Goal: Transaction & Acquisition: Purchase product/service

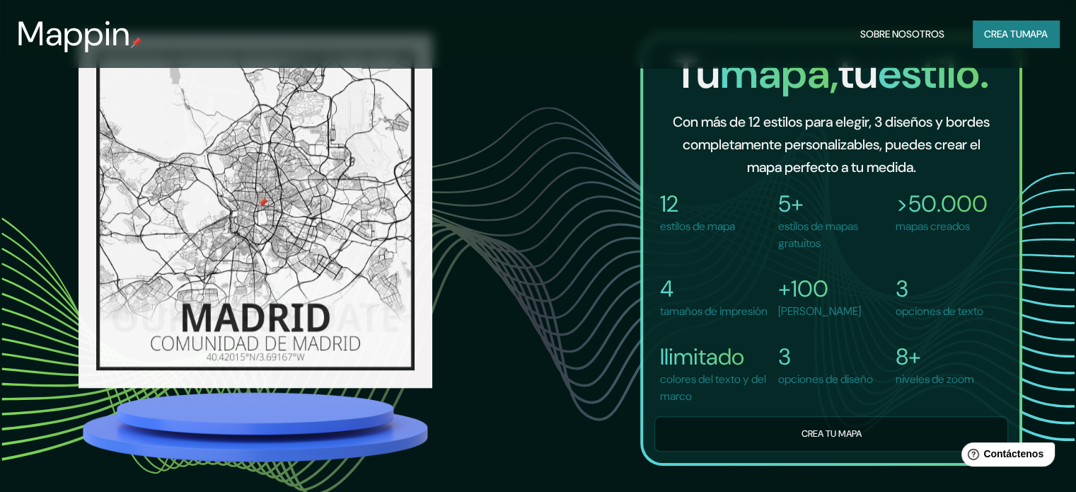
scroll to position [999, 0]
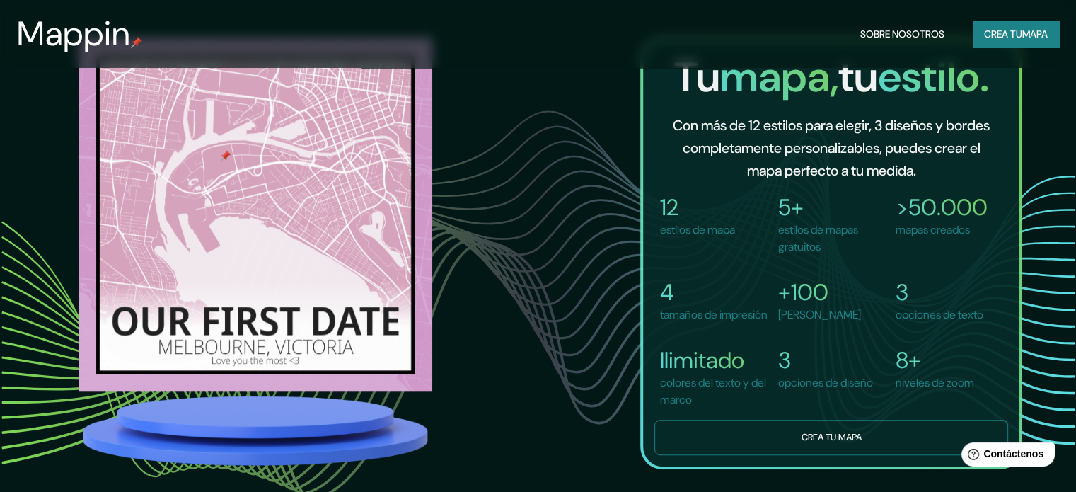
click at [849, 440] on font "Crea tu mapa" at bounding box center [831, 437] width 60 height 12
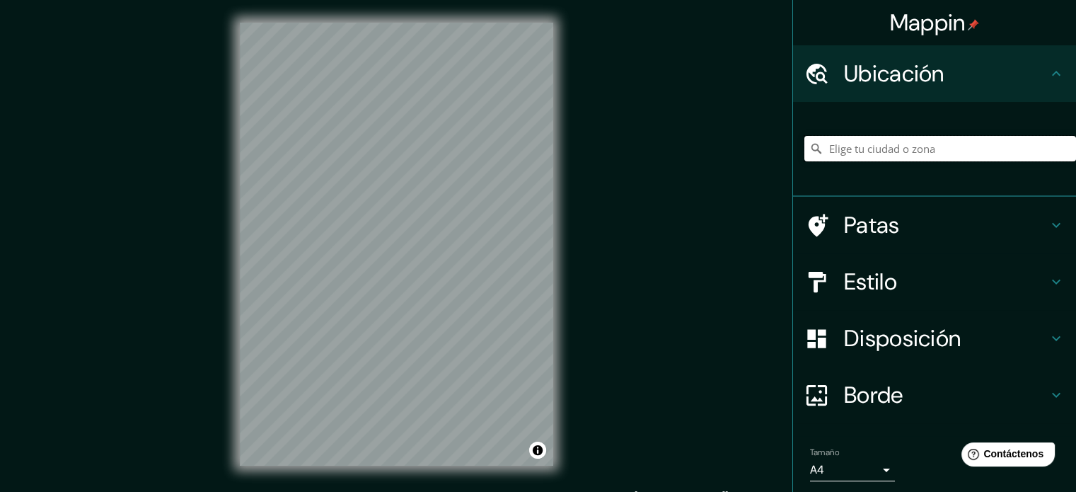
click at [855, 149] on input "Elige tu ciudad o zona" at bounding box center [941, 148] width 272 height 25
click at [897, 150] on input "Elige tu ciudad o zona" at bounding box center [941, 148] width 272 height 25
paste input "bixiga [GEOGRAPHIC_DATA]"
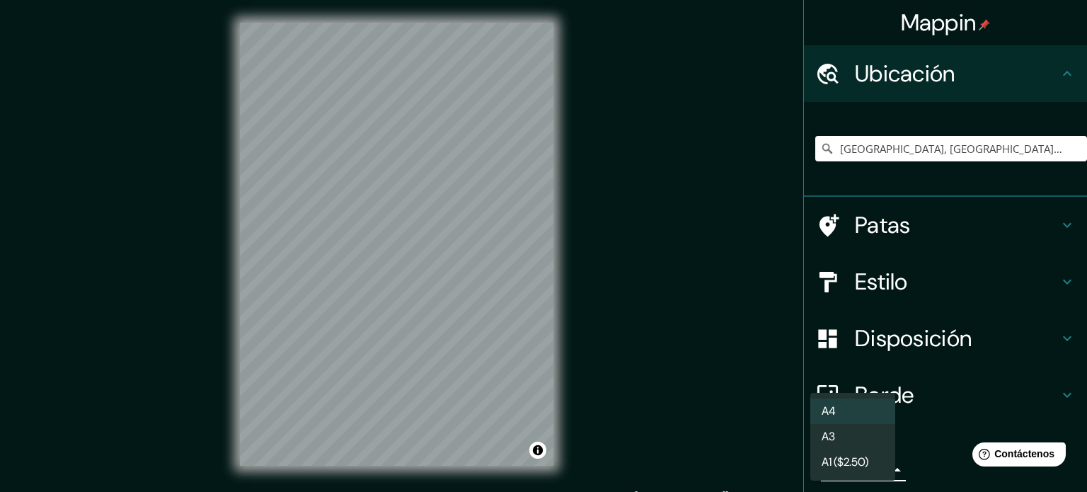
click at [877, 466] on body "Mappin Ubicación Rua Bixira, [GEOGRAPHIC_DATA] - [GEOGRAPHIC_DATA], [GEOGRAPHIC…" at bounding box center [543, 246] width 1087 height 492
click at [539, 332] on div at bounding box center [543, 246] width 1087 height 492
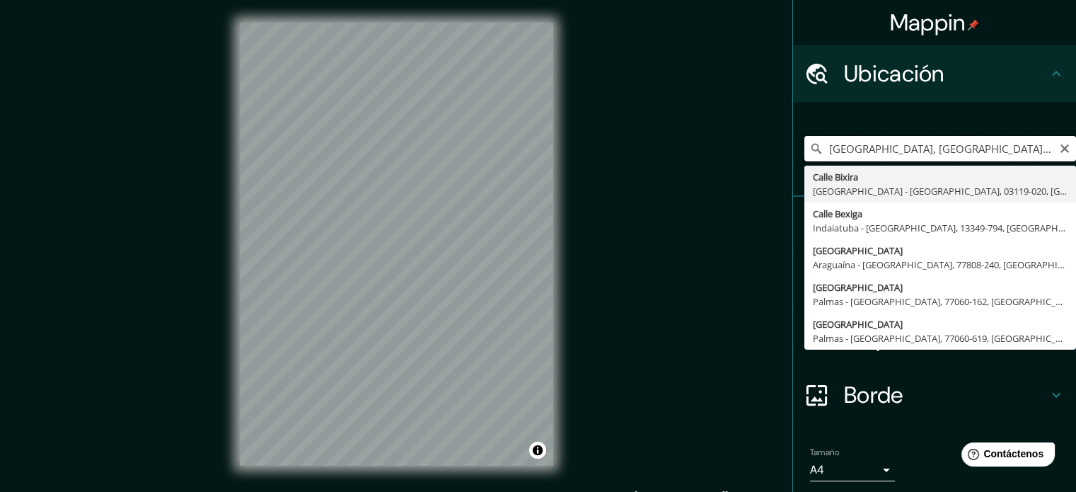
drag, startPoint x: 923, startPoint y: 146, endPoint x: 794, endPoint y: 158, distance: 129.4
click at [805, 158] on input "[GEOGRAPHIC_DATA], [GEOGRAPHIC_DATA] - [GEOGRAPHIC_DATA], 03119-020, [GEOGRAPHI…" at bounding box center [941, 148] width 272 height 25
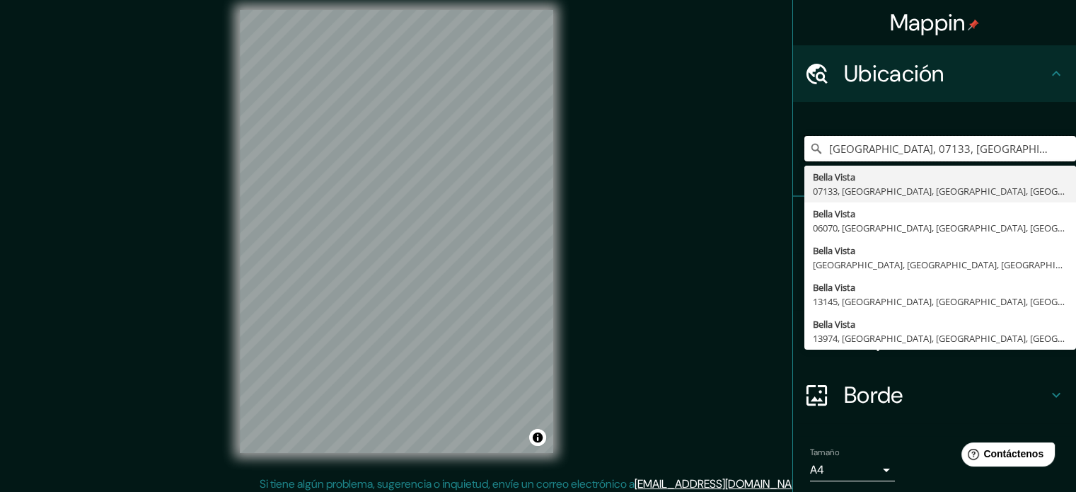
scroll to position [18, 0]
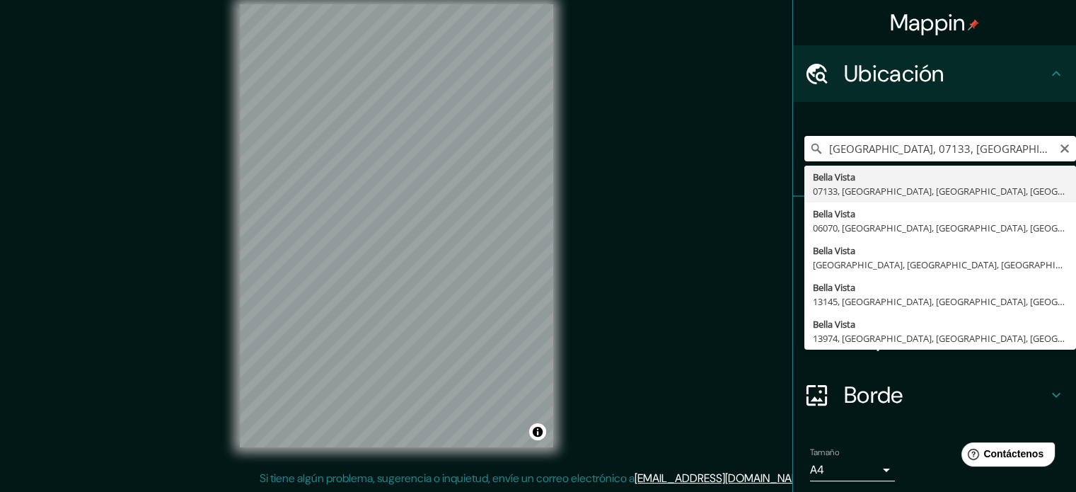
drag, startPoint x: 965, startPoint y: 149, endPoint x: 868, endPoint y: 154, distance: 97.1
click at [868, 154] on input "[GEOGRAPHIC_DATA], 07133, [GEOGRAPHIC_DATA], [GEOGRAPHIC_DATA], [GEOGRAPHIC_DAT…" at bounding box center [941, 148] width 272 height 25
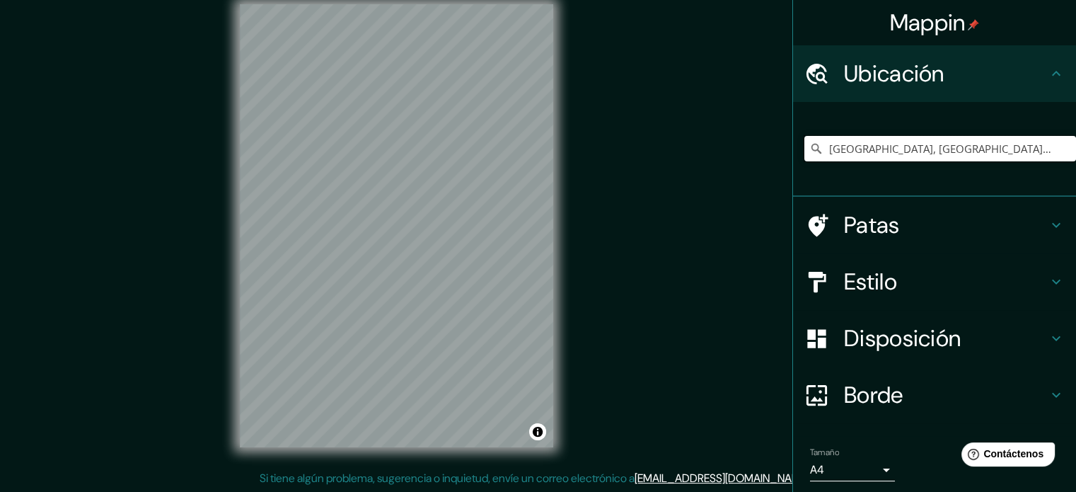
type input "[GEOGRAPHIC_DATA], [GEOGRAPHIC_DATA], [GEOGRAPHIC_DATA], [GEOGRAPHIC_DATA]"
click at [870, 223] on font "Patas" at bounding box center [872, 225] width 56 height 30
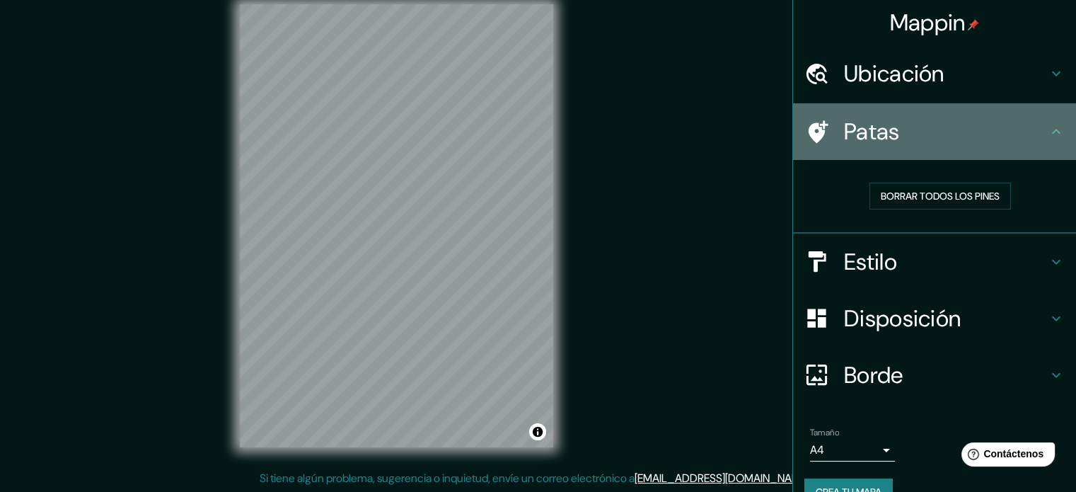
click at [852, 127] on font "Patas" at bounding box center [872, 132] width 56 height 30
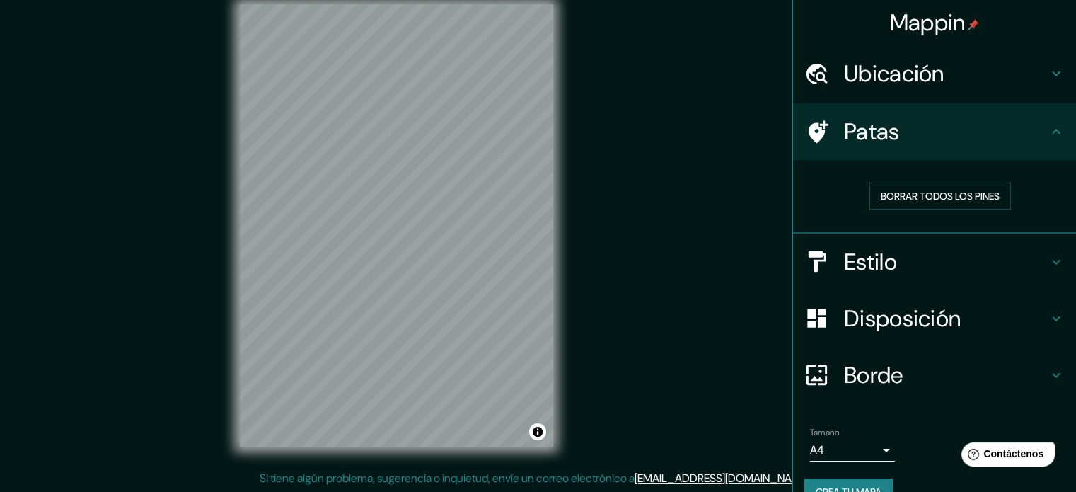
click at [415, 245] on div "Mappin Ubicación [GEOGRAPHIC_DATA], [GEOGRAPHIC_DATA], [GEOGRAPHIC_DATA], [GEOG…" at bounding box center [538, 237] width 1076 height 511
click at [906, 198] on font "Borrar todos los pines" at bounding box center [940, 196] width 119 height 13
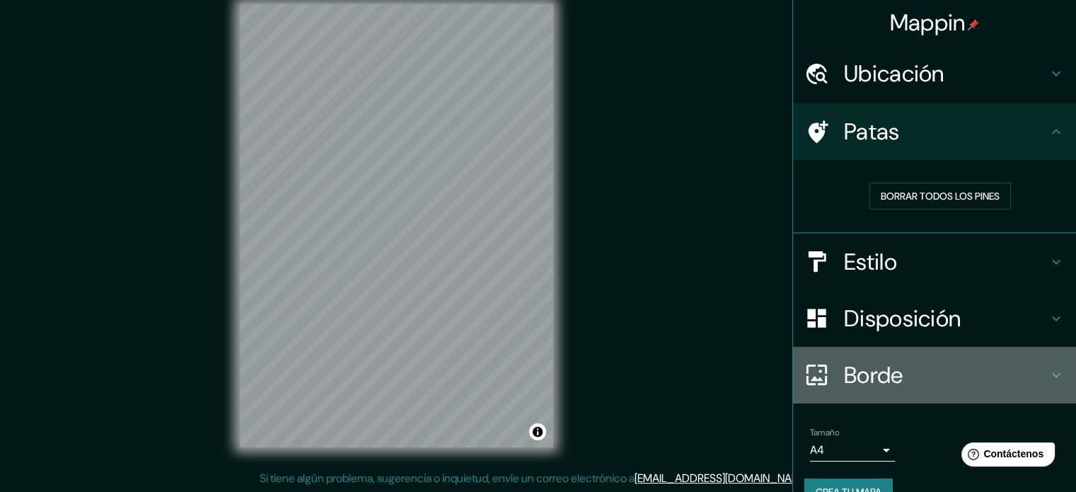
click at [864, 367] on font "Borde" at bounding box center [873, 375] width 59 height 30
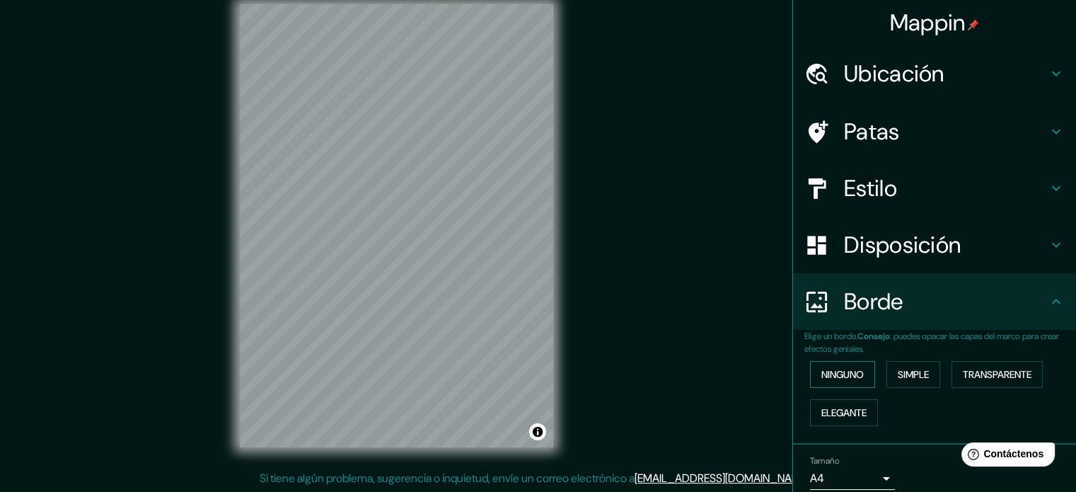
click at [858, 373] on button "Ninguno" at bounding box center [842, 374] width 65 height 27
click at [906, 366] on font "Simple" at bounding box center [913, 374] width 31 height 18
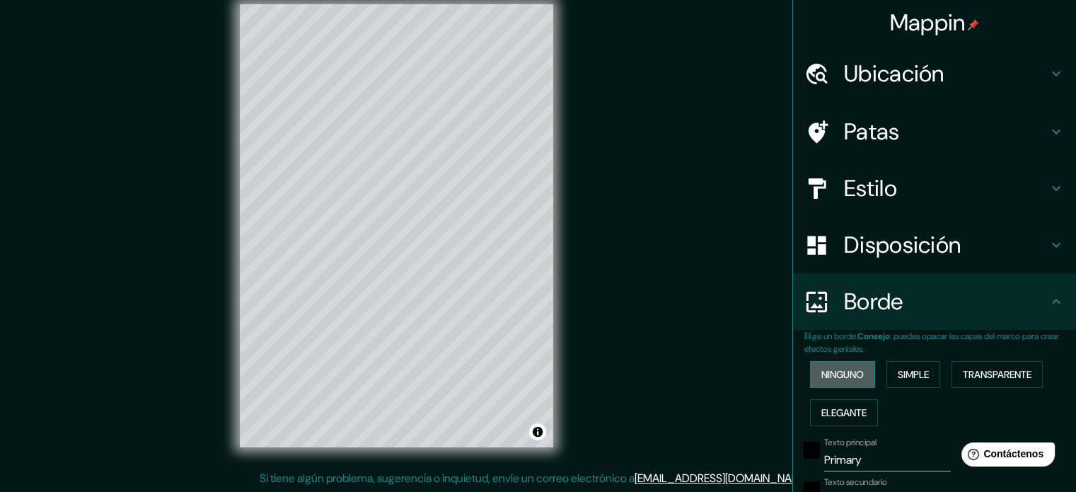
click at [845, 372] on font "Ninguno" at bounding box center [843, 374] width 42 height 13
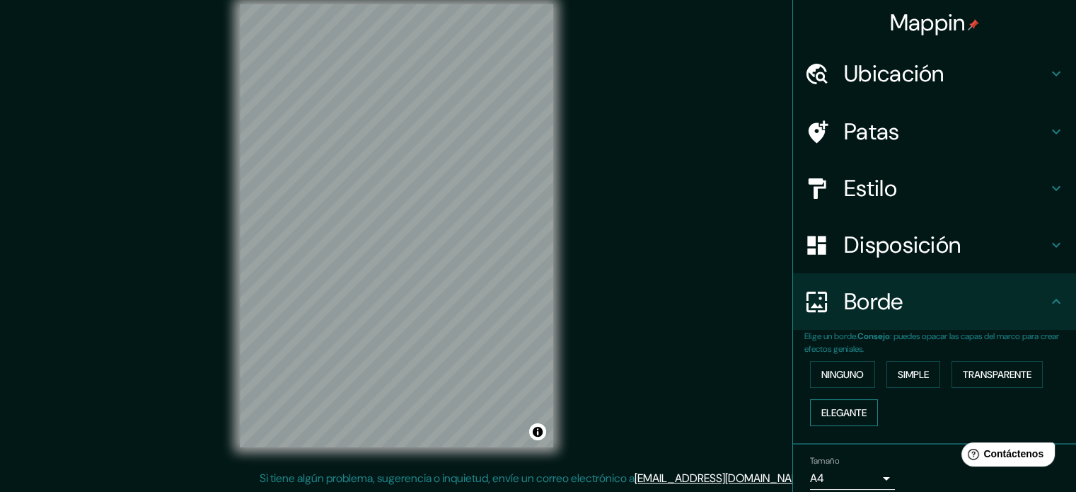
click at [833, 410] on font "Elegante" at bounding box center [844, 412] width 45 height 13
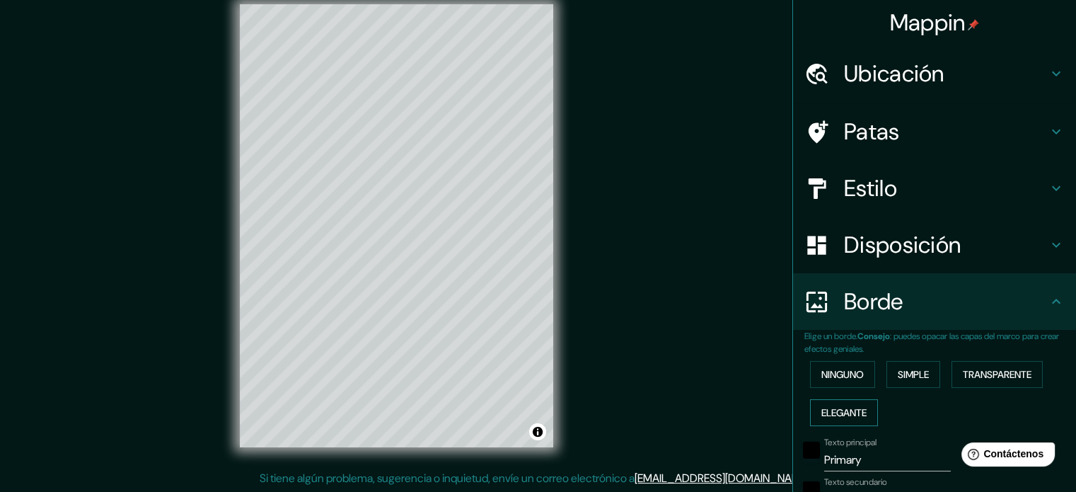
click at [833, 410] on font "Elegante" at bounding box center [844, 412] width 45 height 13
type input "177"
type input "35"
type input "18"
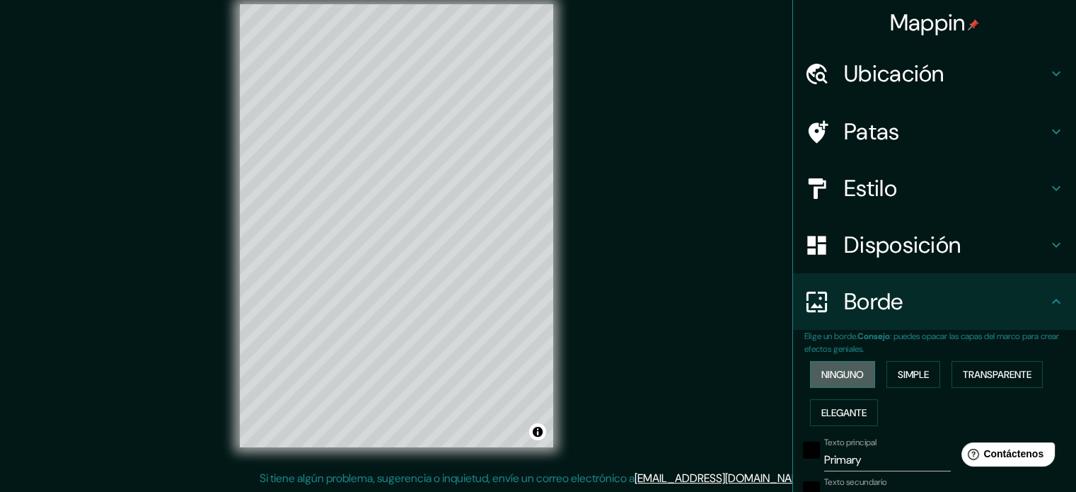
click at [832, 375] on font "Ninguno" at bounding box center [843, 374] width 42 height 13
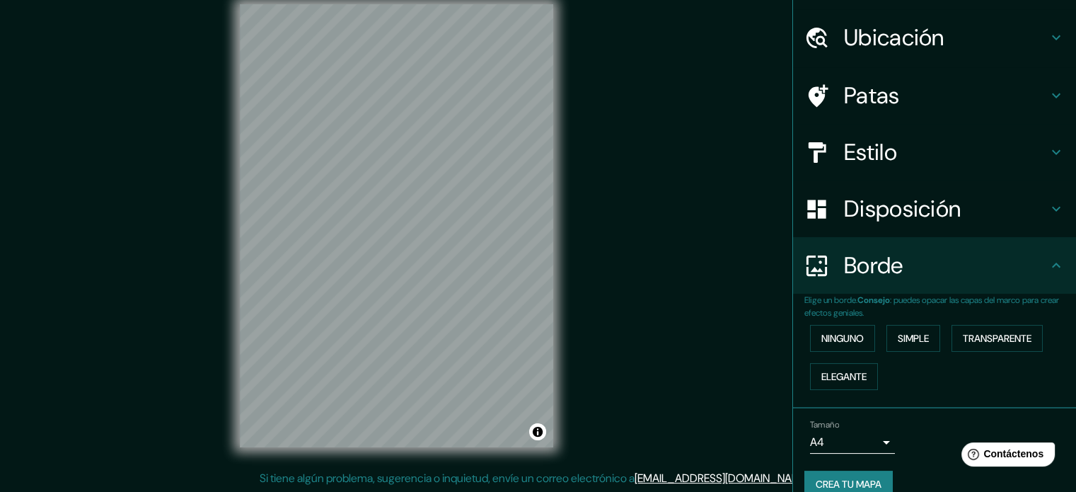
scroll to position [57, 0]
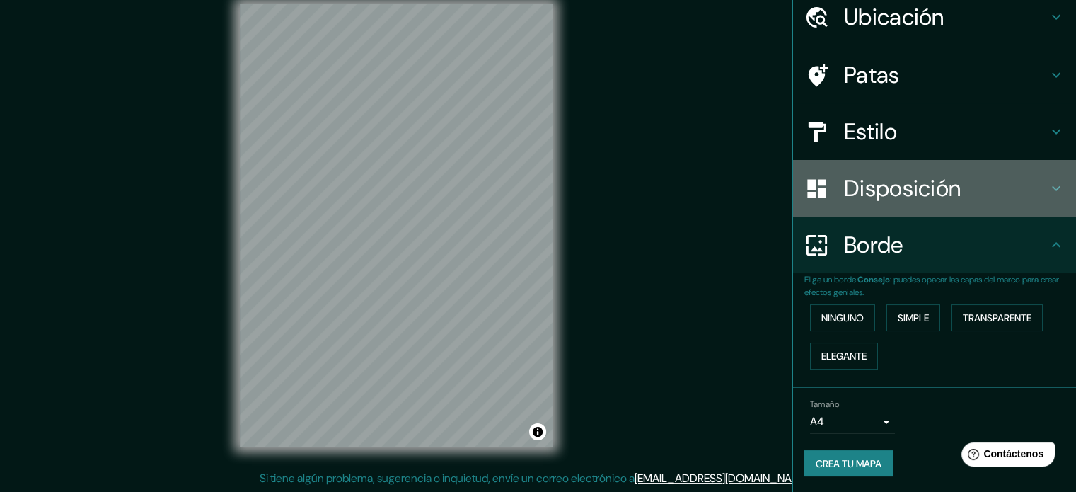
click at [844, 200] on font "Disposición" at bounding box center [902, 188] width 117 height 30
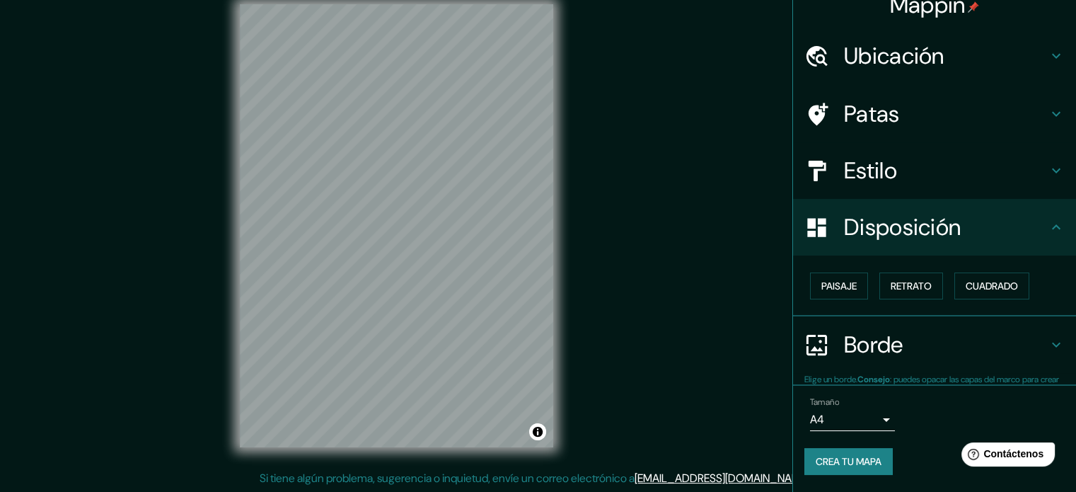
scroll to position [17, 0]
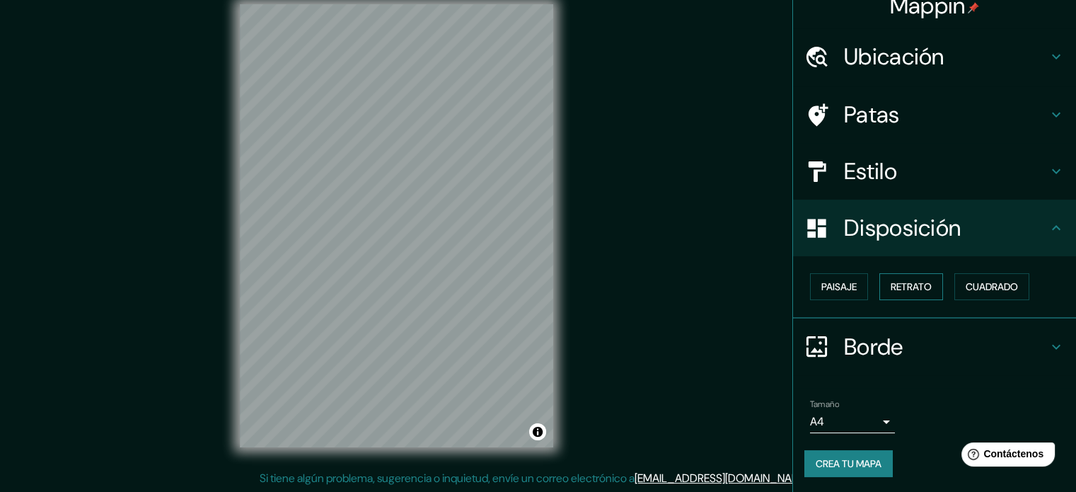
click at [905, 287] on font "Retrato" at bounding box center [911, 286] width 41 height 13
click at [843, 288] on font "Paisaje" at bounding box center [839, 286] width 35 height 13
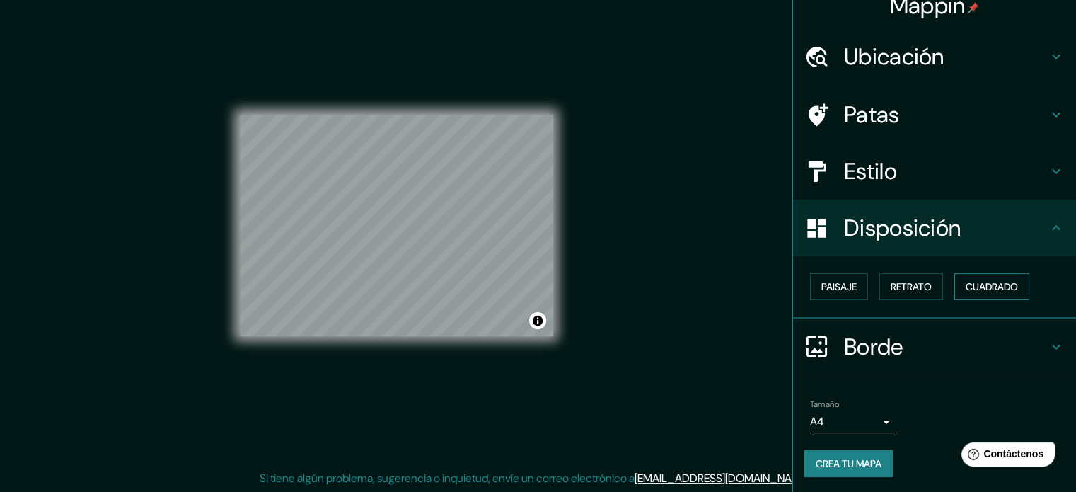
click at [955, 285] on button "Cuadrado" at bounding box center [992, 286] width 75 height 27
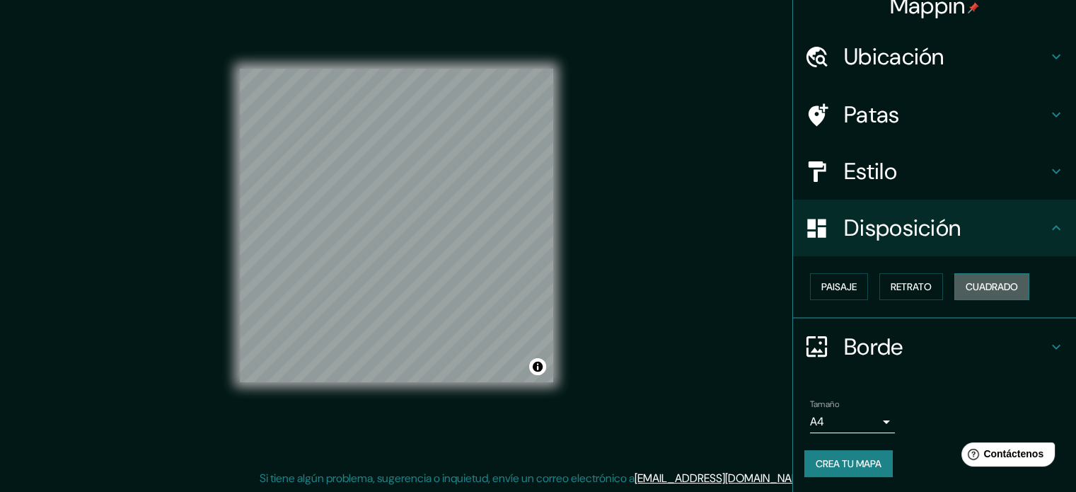
click at [983, 284] on font "Cuadrado" at bounding box center [992, 286] width 52 height 13
click at [830, 282] on font "Paisaje" at bounding box center [839, 286] width 35 height 13
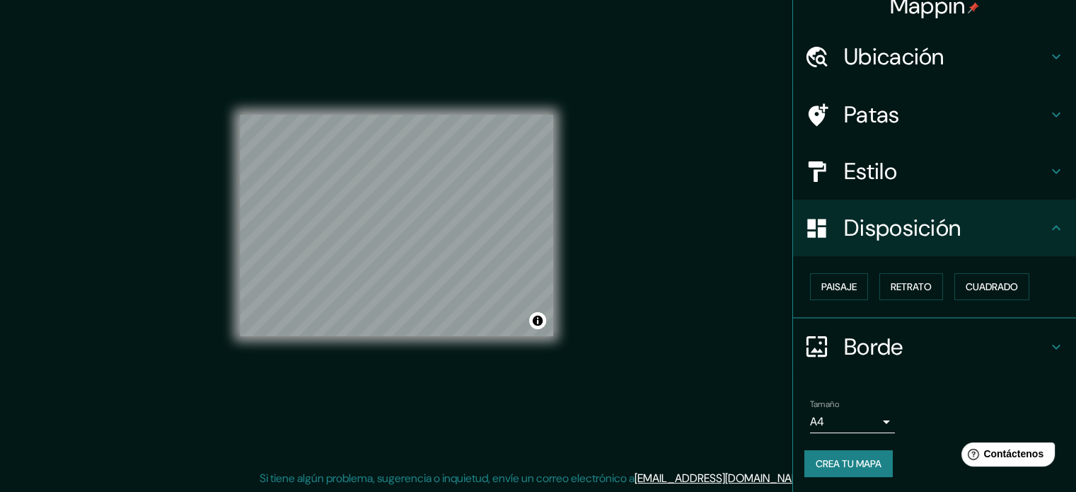
click at [897, 230] on font "Disposición" at bounding box center [902, 228] width 117 height 30
click at [846, 284] on font "Paisaje" at bounding box center [839, 286] width 35 height 13
click at [915, 280] on font "Retrato" at bounding box center [911, 286] width 41 height 13
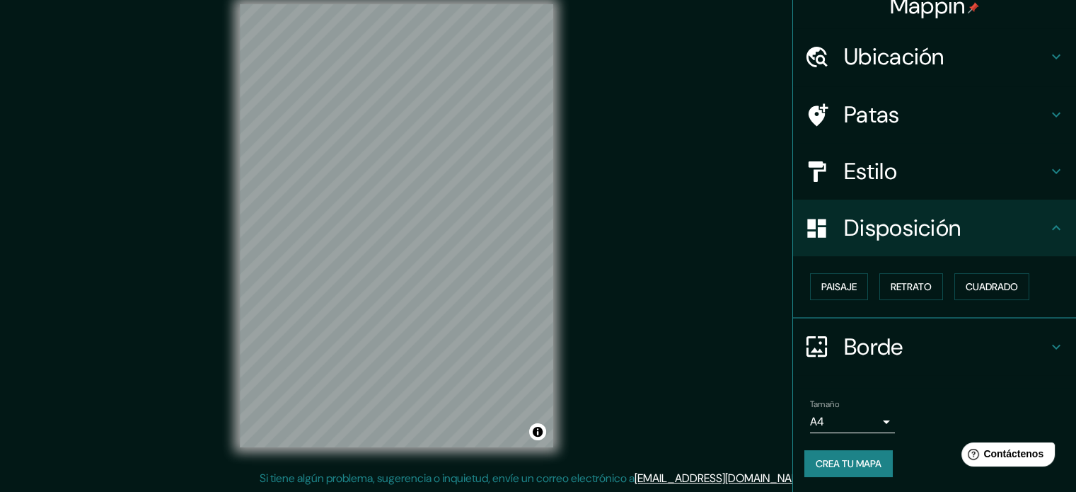
click at [883, 171] on font "Estilo" at bounding box center [870, 171] width 53 height 30
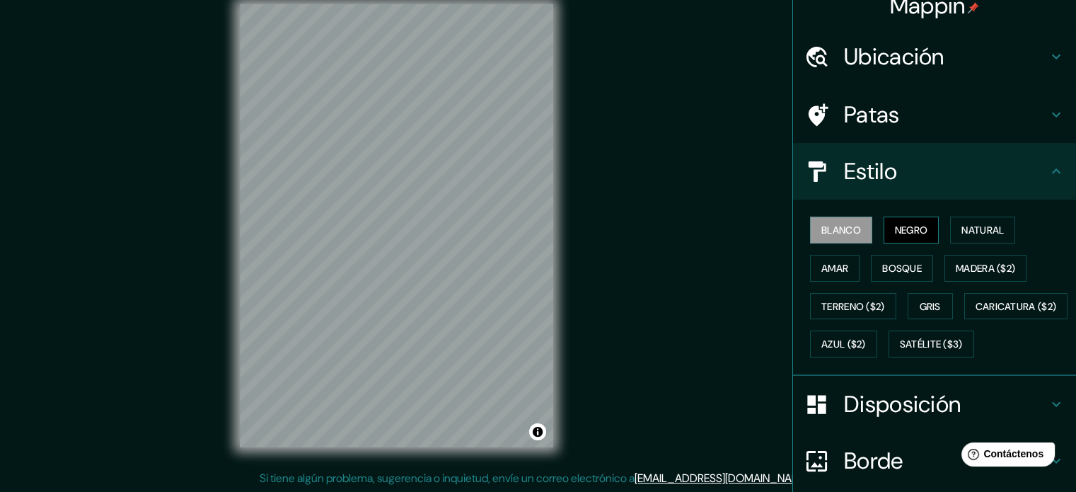
click at [914, 230] on font "Negro" at bounding box center [911, 230] width 33 height 13
click at [846, 253] on div "Blanco Negro Natural Amar Bosque Madera ($2) Terreno ($2) Gris Caricatura ($2) …" at bounding box center [941, 287] width 272 height 152
click at [844, 261] on button "Amar" at bounding box center [835, 268] width 50 height 27
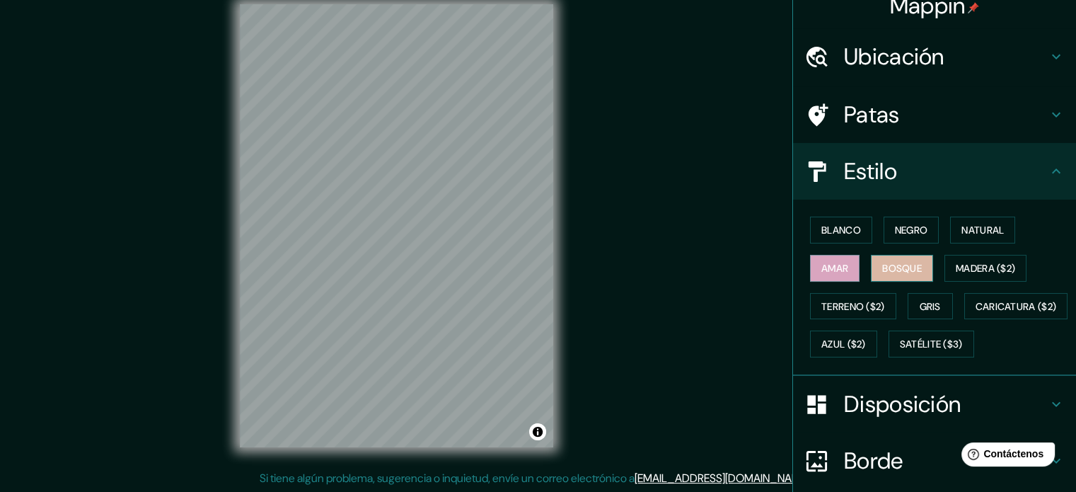
click at [906, 263] on font "Bosque" at bounding box center [903, 268] width 40 height 13
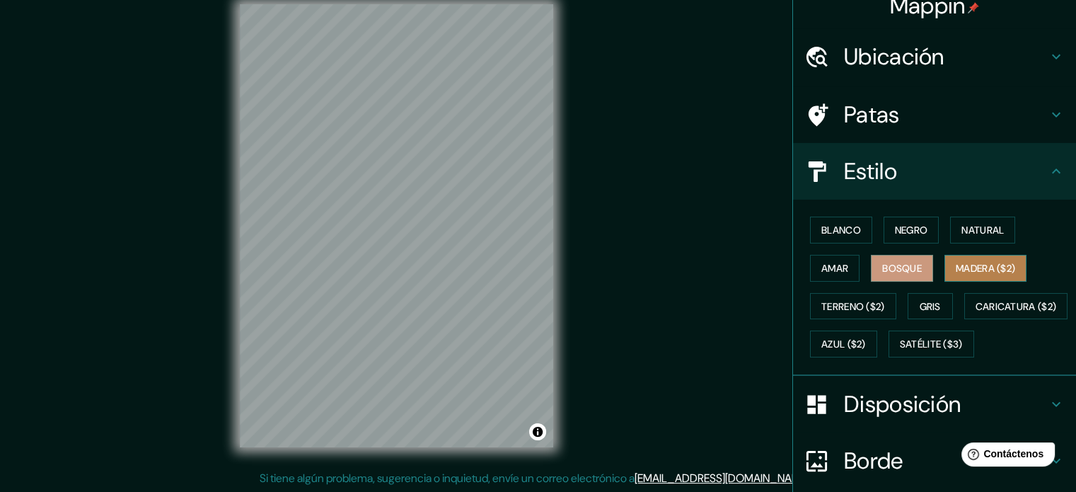
click at [958, 265] on font "Madera ($2)" at bounding box center [985, 268] width 59 height 13
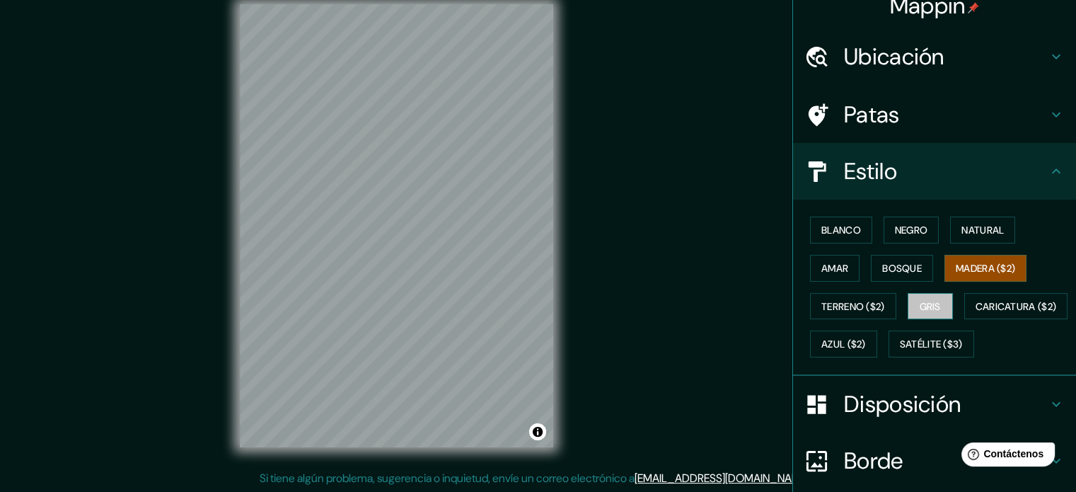
click at [920, 305] on font "Gris" at bounding box center [930, 306] width 21 height 13
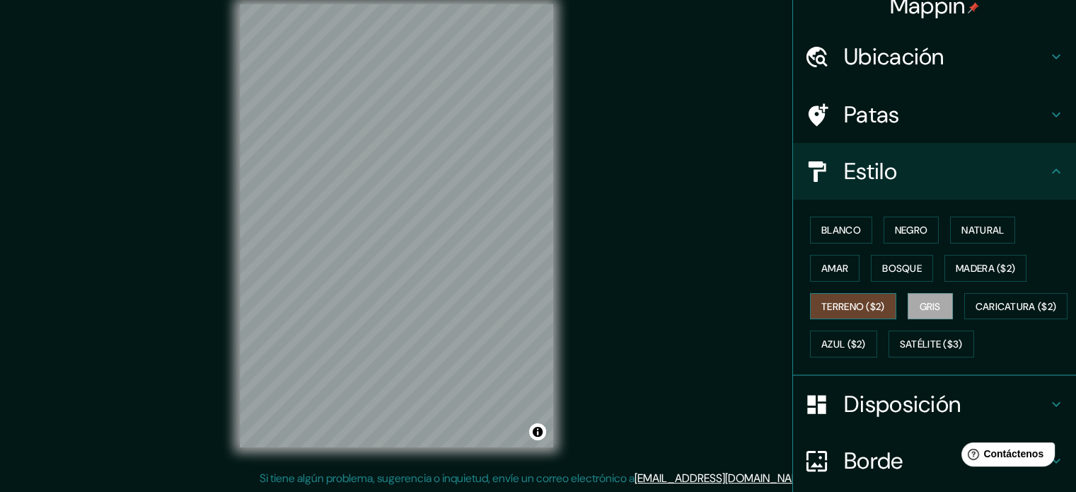
click at [822, 297] on font "Terreno ($2)" at bounding box center [854, 306] width 64 height 18
click at [976, 316] on font "Caricatura ($2)" at bounding box center [1016, 306] width 81 height 18
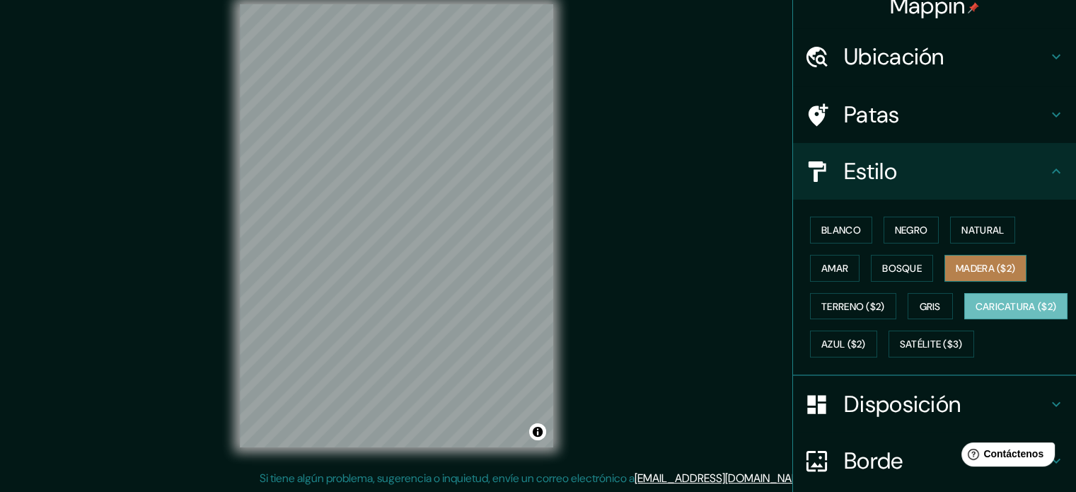
click at [974, 259] on font "Madera ($2)" at bounding box center [985, 268] width 59 height 18
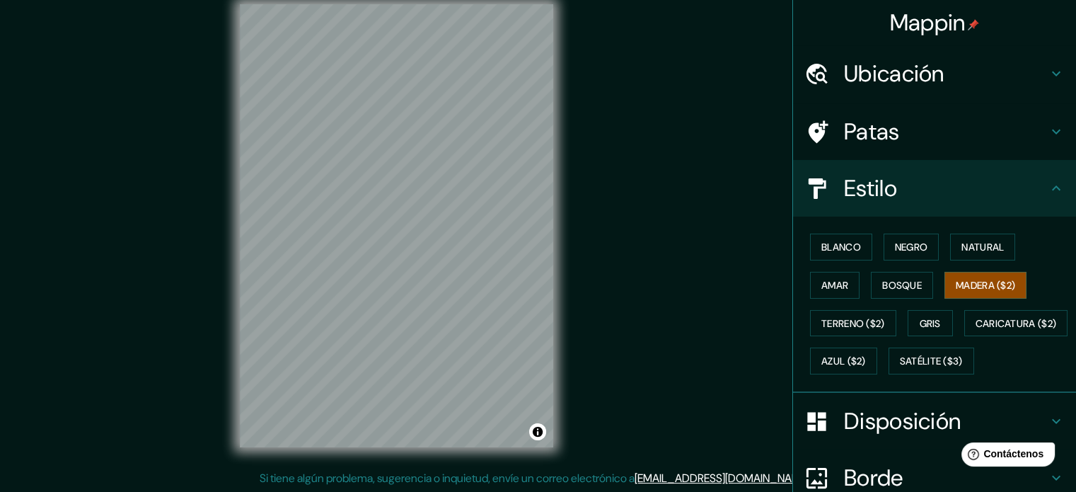
scroll to position [0, 0]
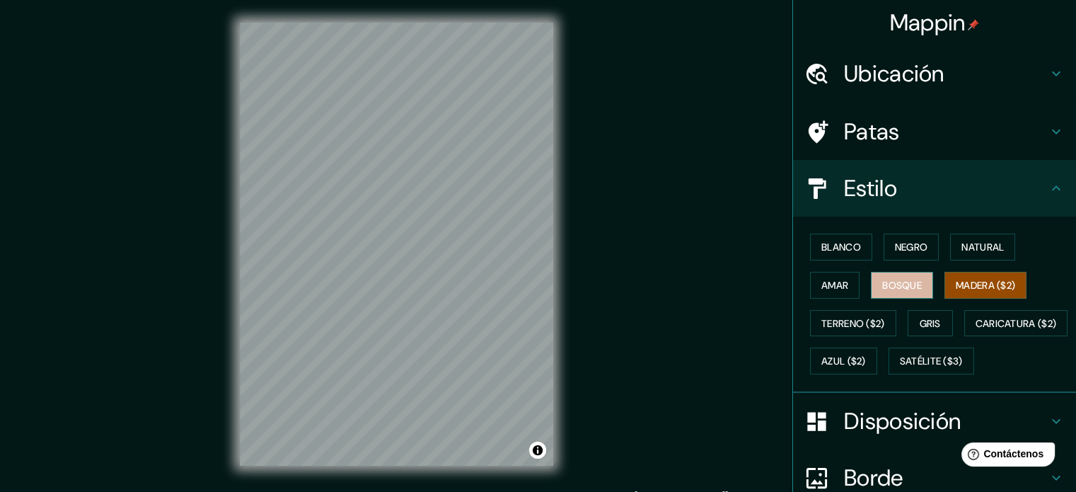
click at [917, 293] on button "Bosque" at bounding box center [902, 285] width 62 height 27
click at [839, 284] on button "Amar" at bounding box center [835, 285] width 50 height 27
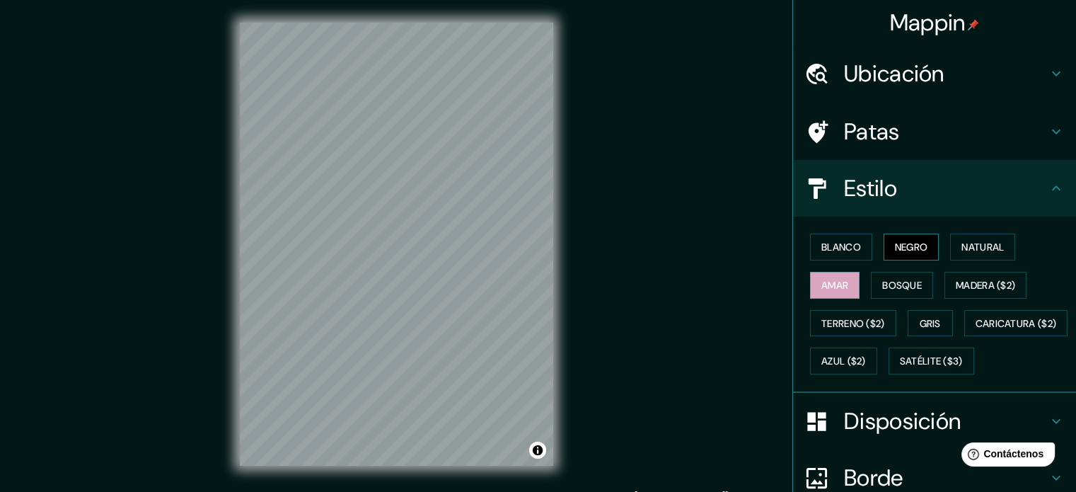
click at [917, 254] on font "Negro" at bounding box center [911, 247] width 33 height 18
click at [971, 249] on font "Natural" at bounding box center [983, 247] width 42 height 13
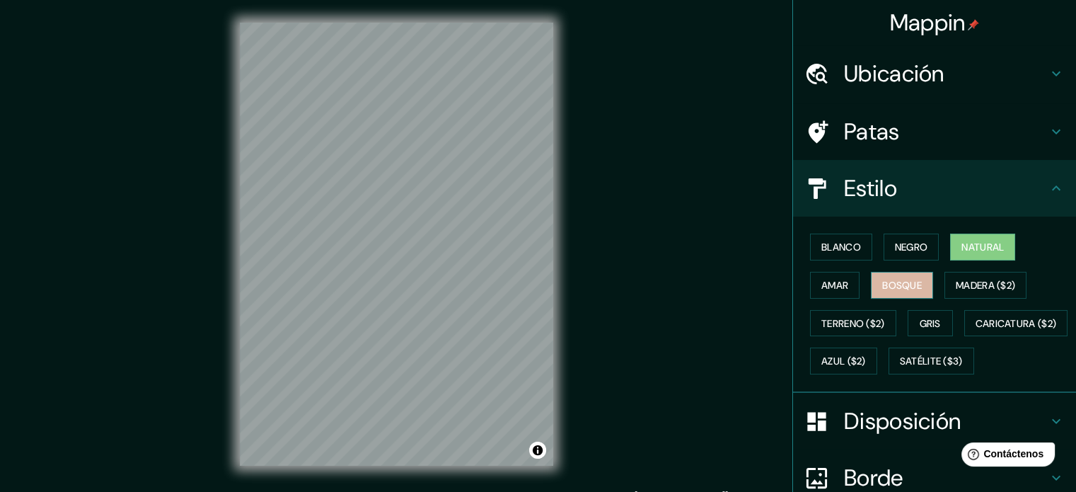
click at [909, 279] on font "Bosque" at bounding box center [903, 285] width 40 height 13
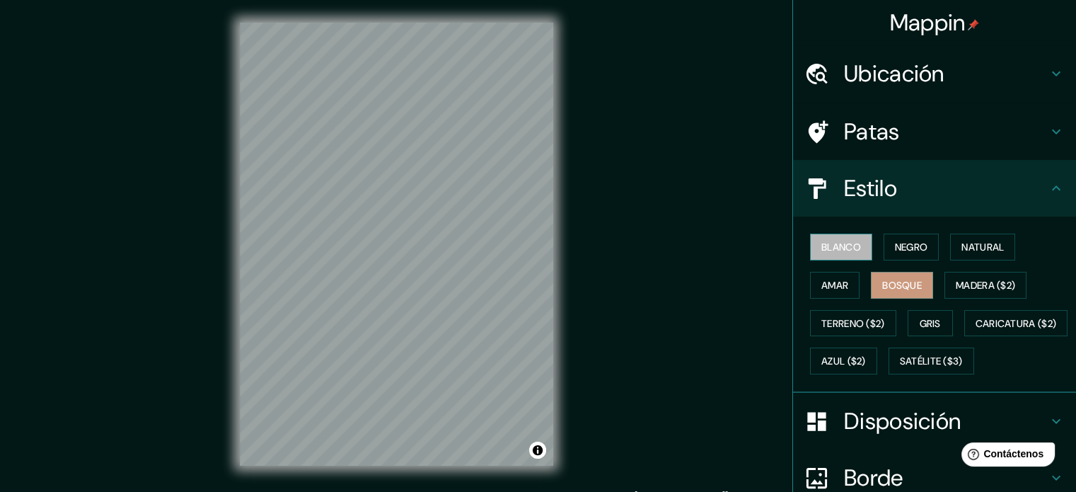
click at [825, 248] on font "Blanco" at bounding box center [842, 247] width 40 height 13
